Goal: Information Seeking & Learning: Check status

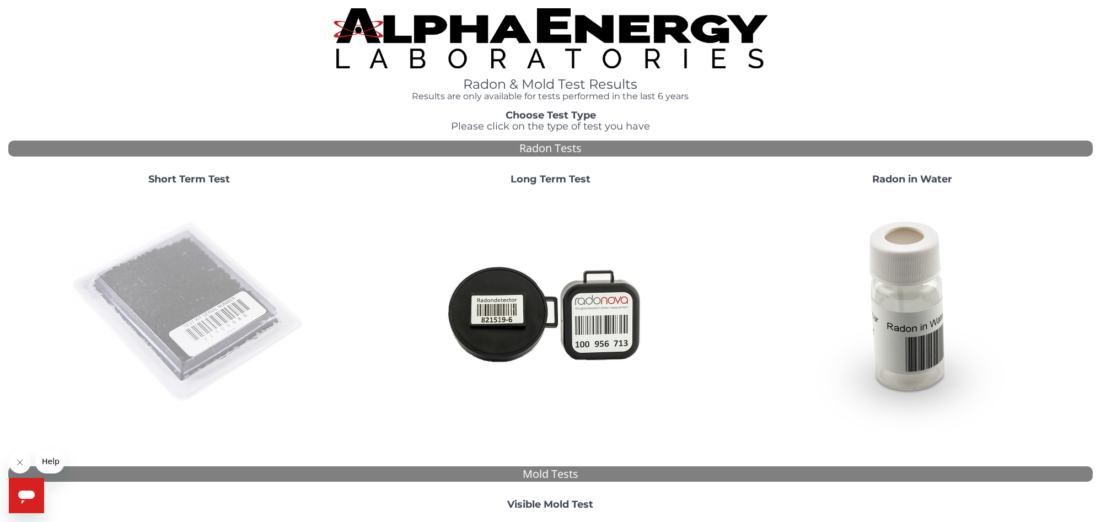
click at [227, 345] on img at bounding box center [189, 312] width 237 height 237
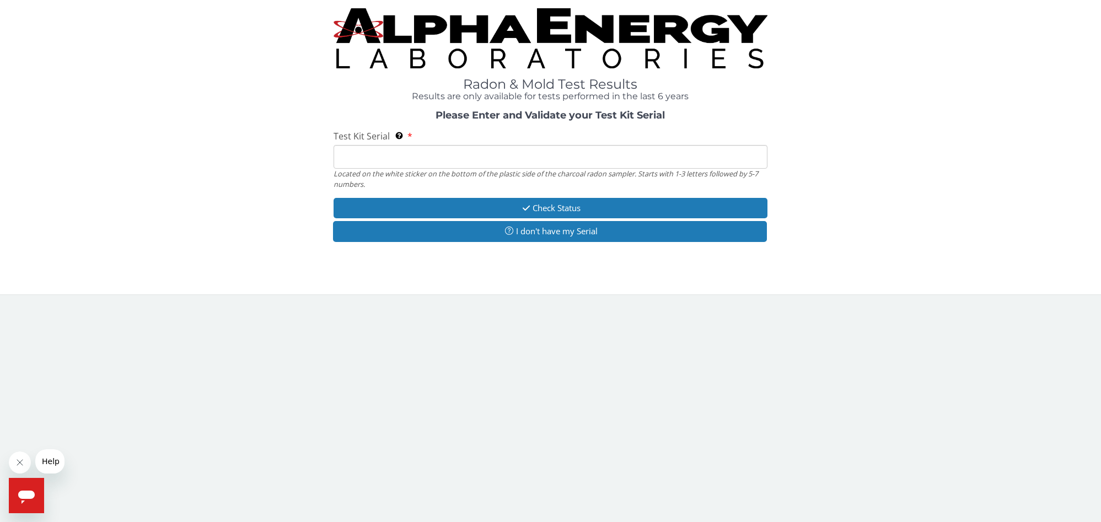
click at [365, 152] on input "Test Kit Serial Located on the white sticker on the bottom of the plastic side …" at bounding box center [551, 157] width 434 height 24
paste input "RA220736"
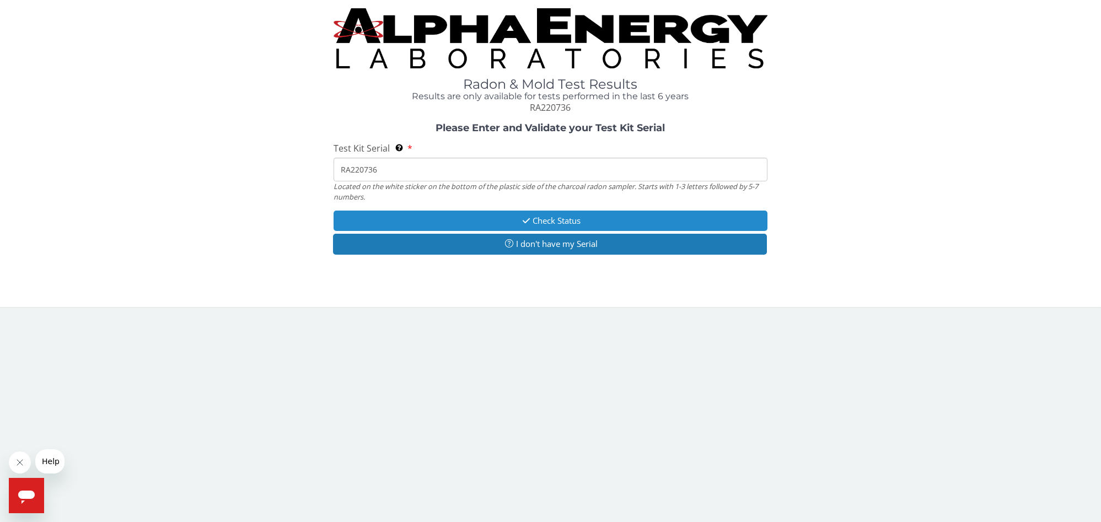
type input "RA220736"
click at [553, 223] on button "Check Status" at bounding box center [551, 221] width 434 height 20
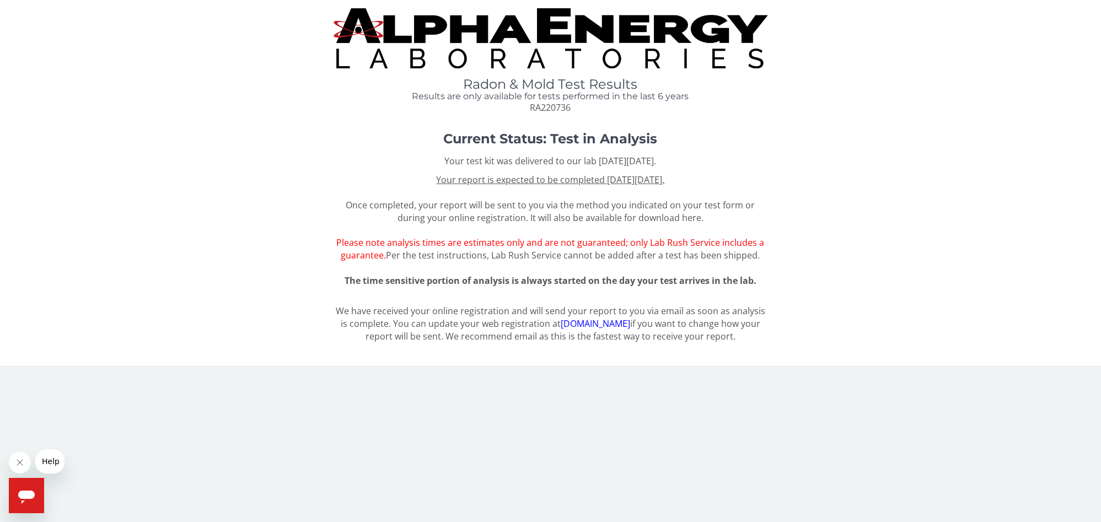
click at [583, 223] on span "Your report is expected to be completed on Friday, September 19th 2025. Once co…" at bounding box center [550, 218] width 428 height 88
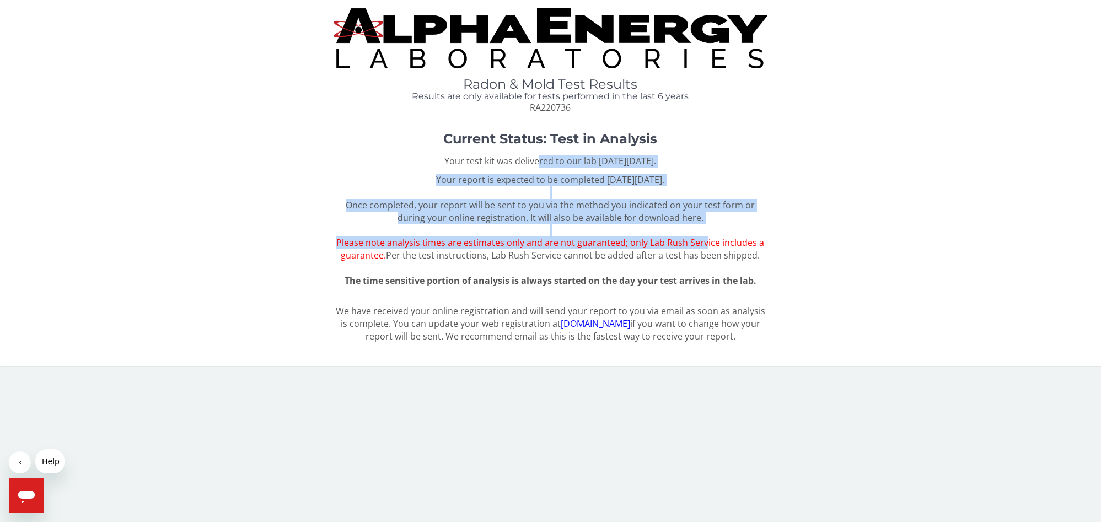
drag, startPoint x: 501, startPoint y: 159, endPoint x: 709, endPoint y: 252, distance: 228.5
click at [707, 249] on div "Your test kit was delivered to our lab on Monday, September 8th 2025. Your repo…" at bounding box center [551, 221] width 434 height 132
click at [710, 253] on span "Per the test instructions, Lab Rush Service cannot be added after a test has be…" at bounding box center [573, 255] width 374 height 12
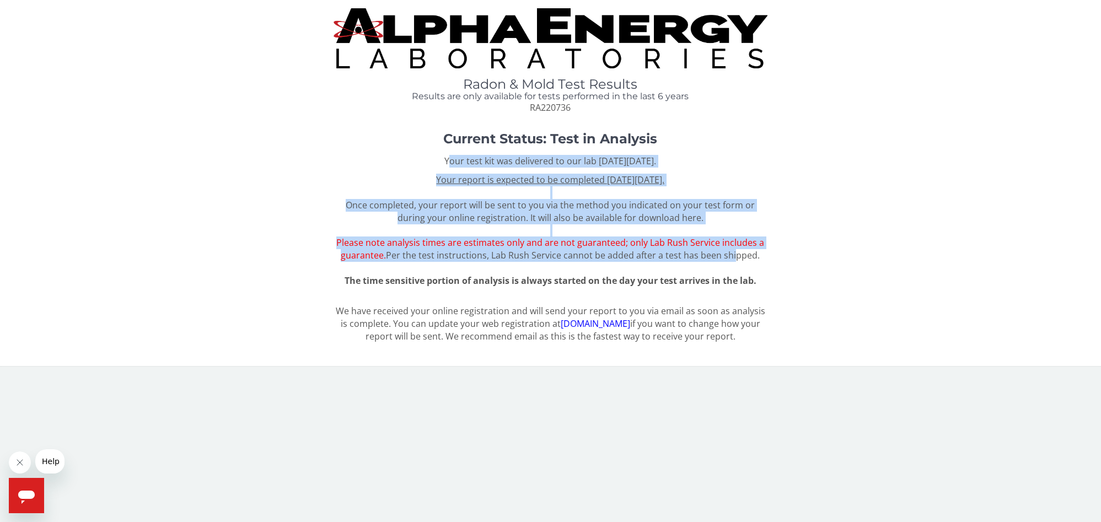
drag, startPoint x: 411, startPoint y: 155, endPoint x: 735, endPoint y: 255, distance: 339.1
click at [735, 255] on div "Your test kit was delivered to our lab on Monday, September 8th 2025. Your repo…" at bounding box center [551, 221] width 434 height 132
click at [654, 260] on span "Per the test instructions, Lab Rush Service cannot be added after a test has be…" at bounding box center [573, 255] width 374 height 12
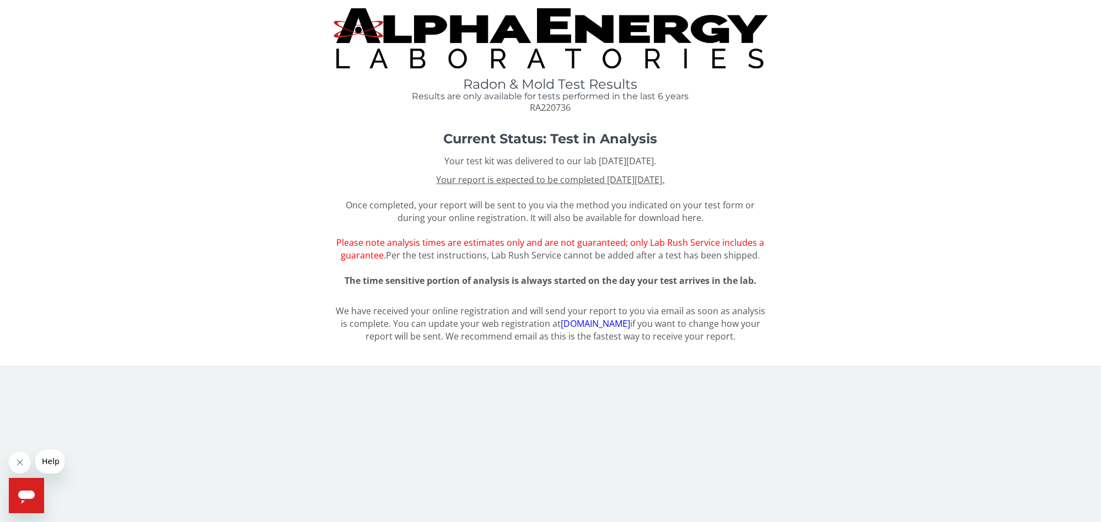
click at [298, 233] on div "Current Status: Test in Analysis Your test kit was delivered to our lab on Mond…" at bounding box center [550, 214] width 1084 height 164
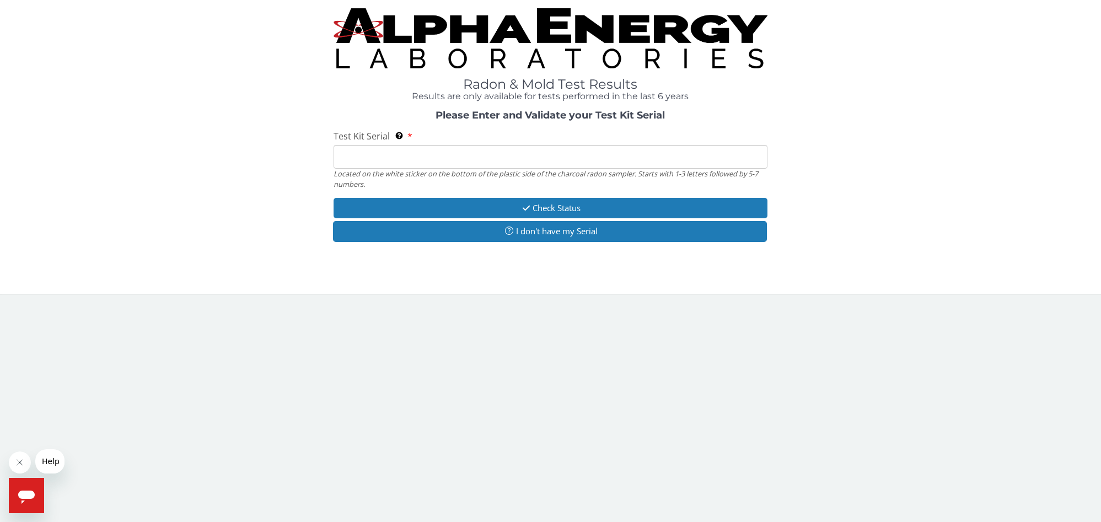
click at [476, 161] on input "Test Kit Serial Located on the white sticker on the bottom of the plastic side …" at bounding box center [551, 157] width 434 height 24
paste input "RA231238"
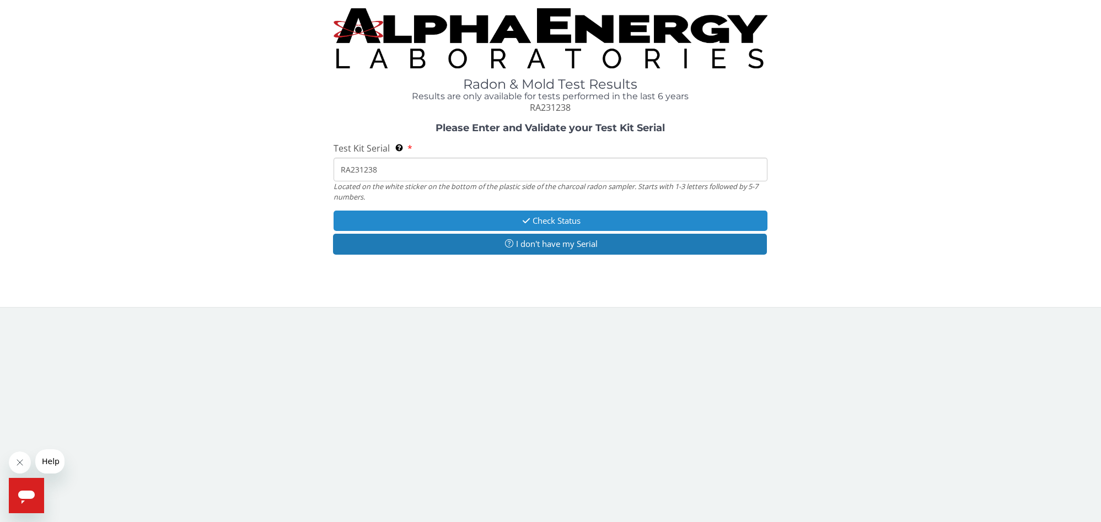
type input "RA231238"
click at [502, 218] on button "Check Status" at bounding box center [551, 221] width 434 height 20
